Goal: Navigation & Orientation: Find specific page/section

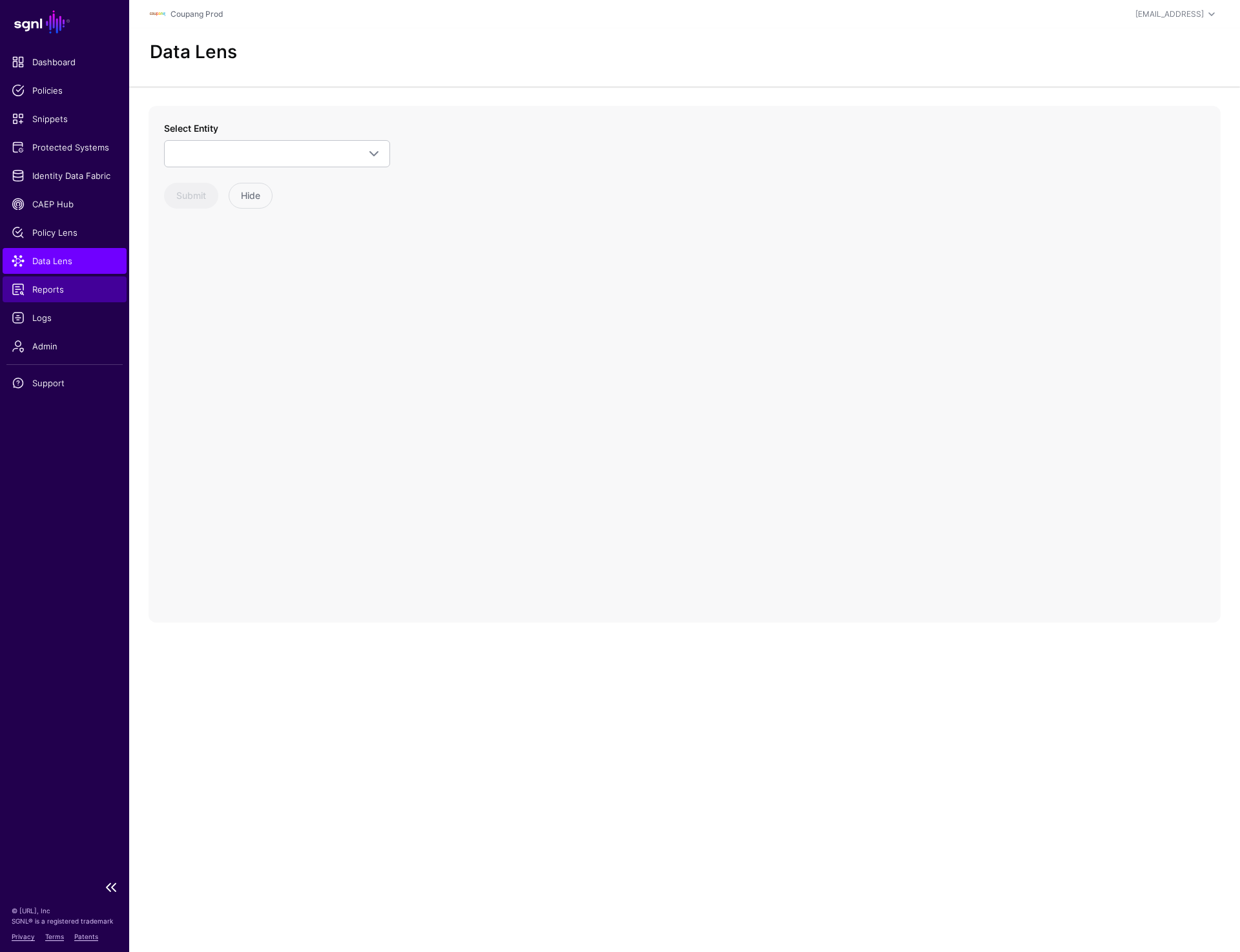
click at [63, 287] on span "Reports" at bounding box center [63, 289] width 106 height 13
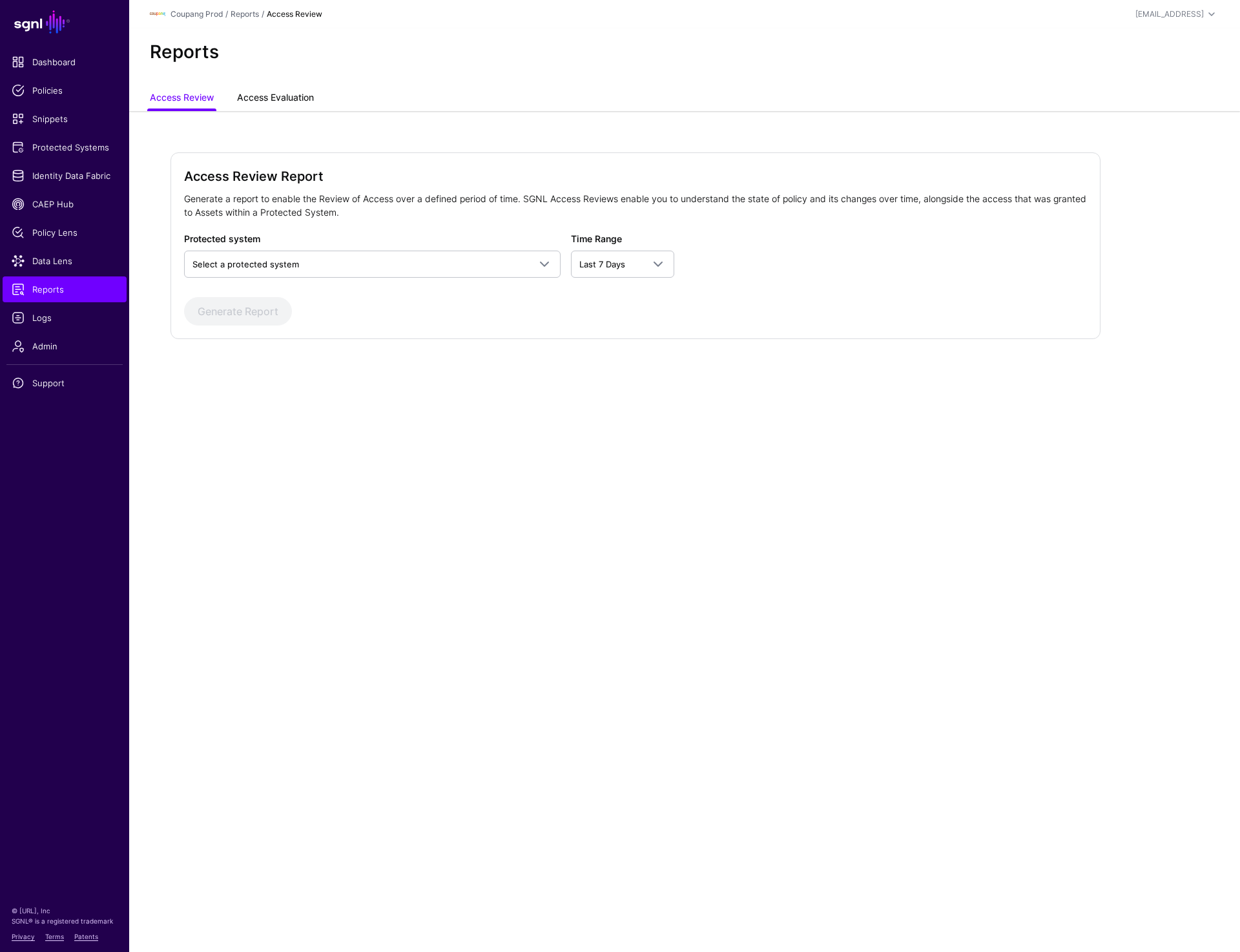
click at [275, 93] on link "Access Evaluation" at bounding box center [275, 99] width 77 height 24
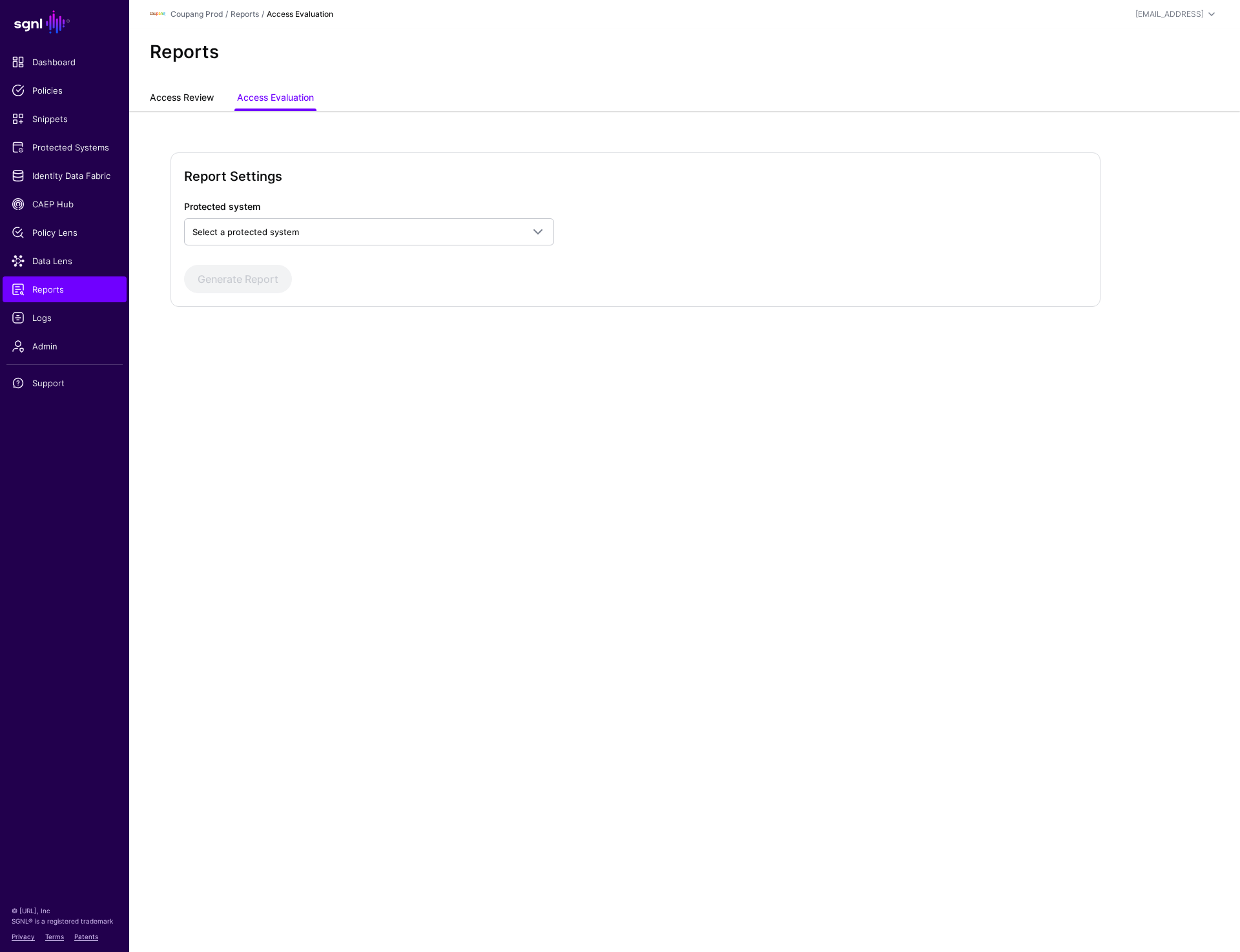
click at [173, 95] on link "Access Review" at bounding box center [181, 99] width 63 height 24
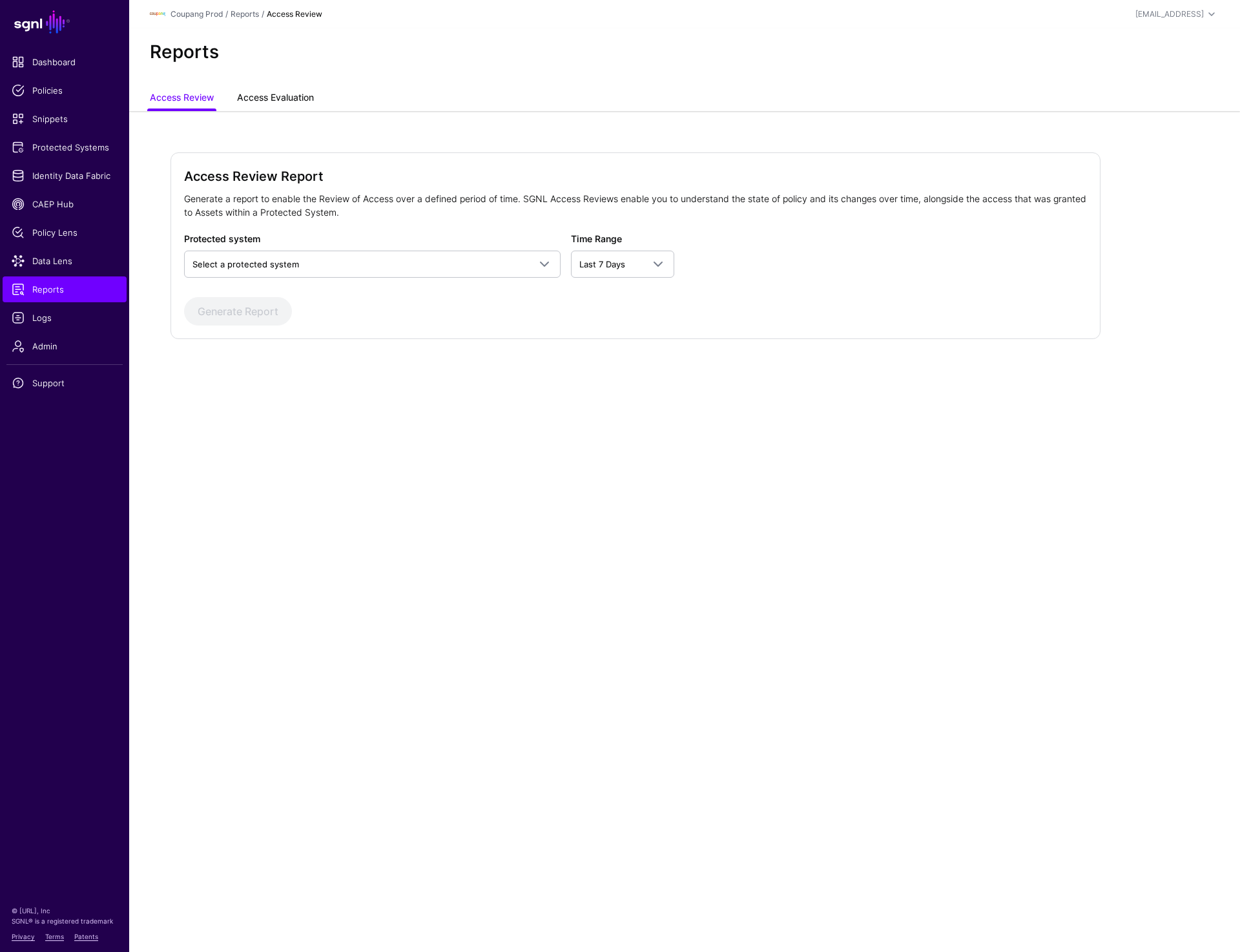
click at [267, 91] on link "Access Evaluation" at bounding box center [275, 99] width 77 height 24
